Goal: Task Accomplishment & Management: Use online tool/utility

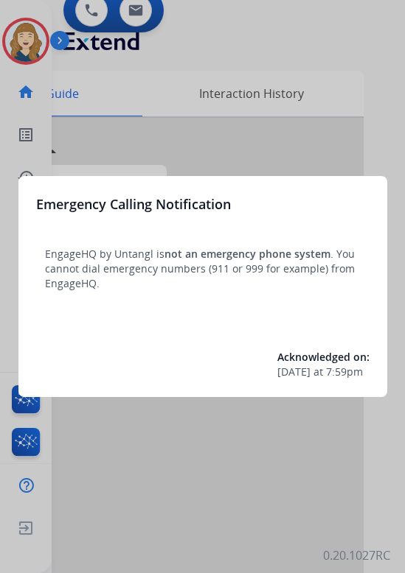
click at [288, 500] on div at bounding box center [202, 286] width 405 height 573
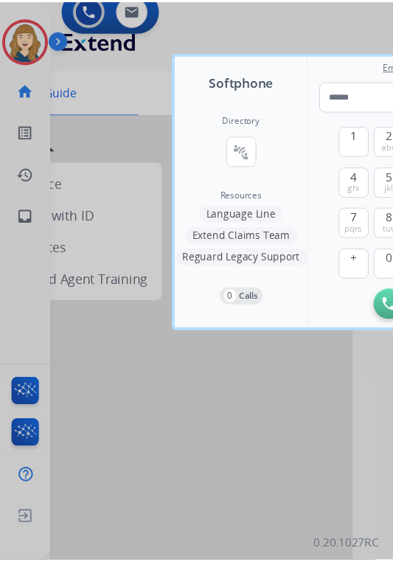
scroll to position [0, 79]
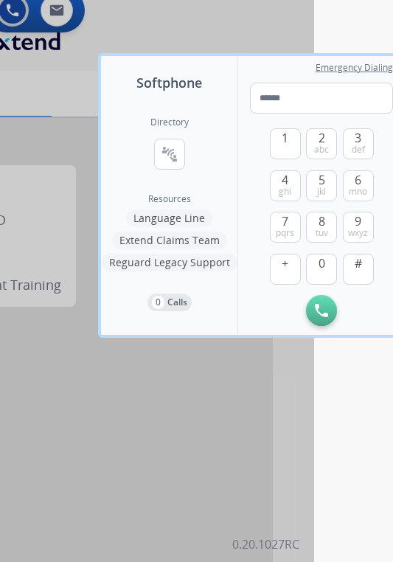
click at [282, 437] on div at bounding box center [117, 281] width 393 height 562
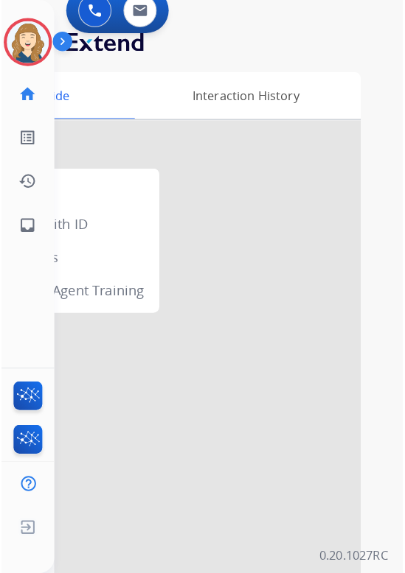
scroll to position [0, 0]
